Goal: Find specific page/section: Find specific page/section

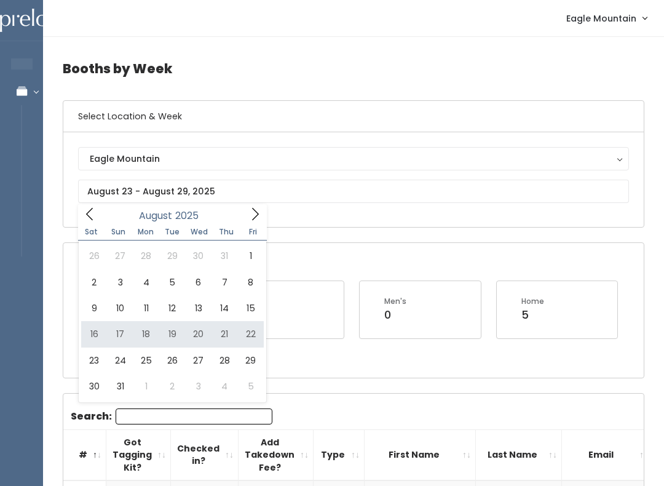
type input "August 16 to August 22"
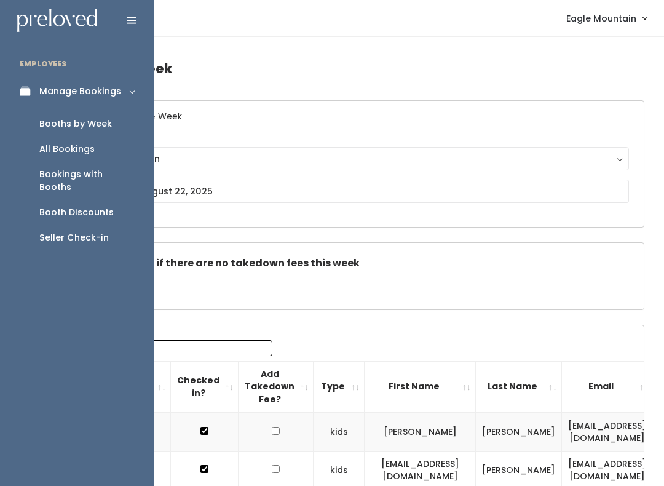
click at [97, 206] on div "Booth Discounts" at bounding box center [76, 212] width 74 height 13
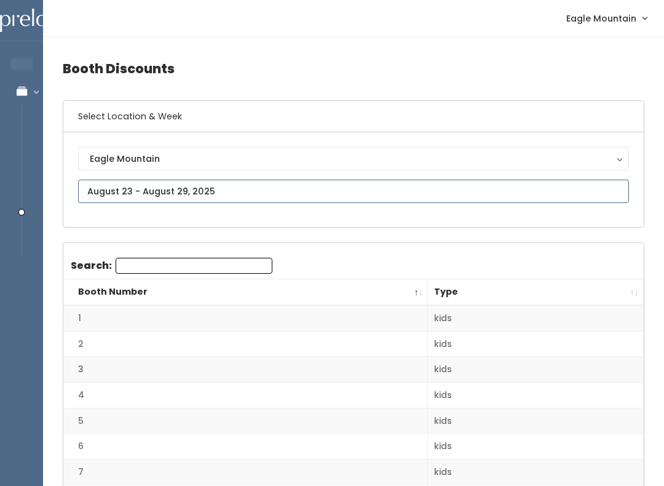
click at [164, 188] on input "text" at bounding box center [353, 190] width 551 height 23
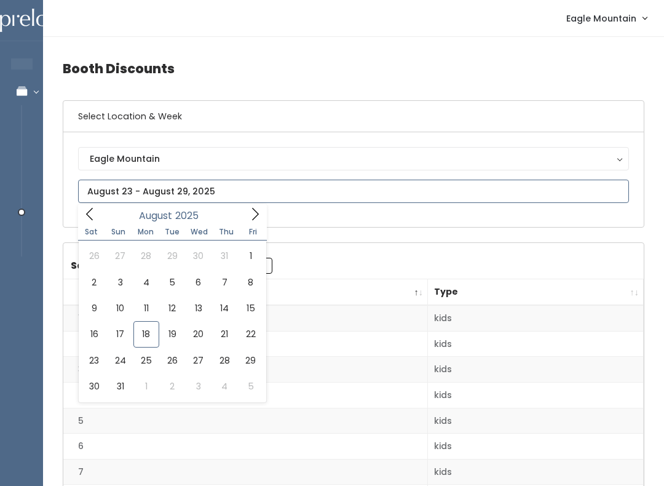
type input "August 16 to August 22"
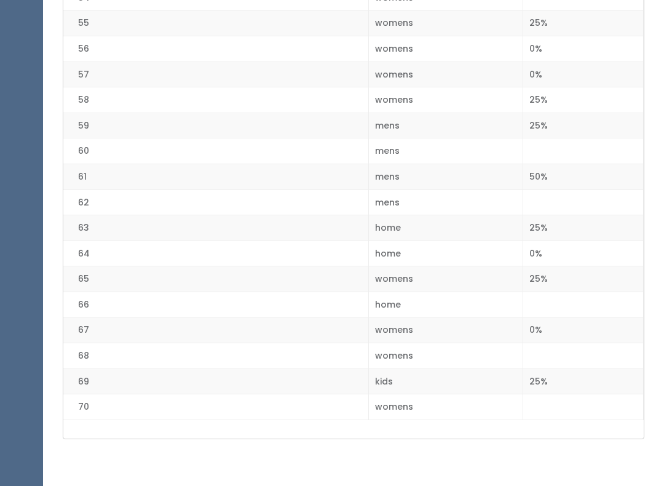
scroll to position [1676, 0]
